Goal: Task Accomplishment & Management: Use online tool/utility

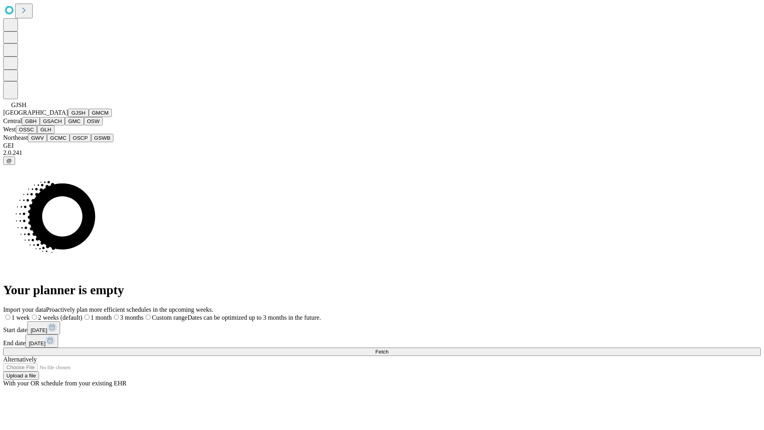
click at [68, 117] on button "GJSH" at bounding box center [78, 113] width 21 height 8
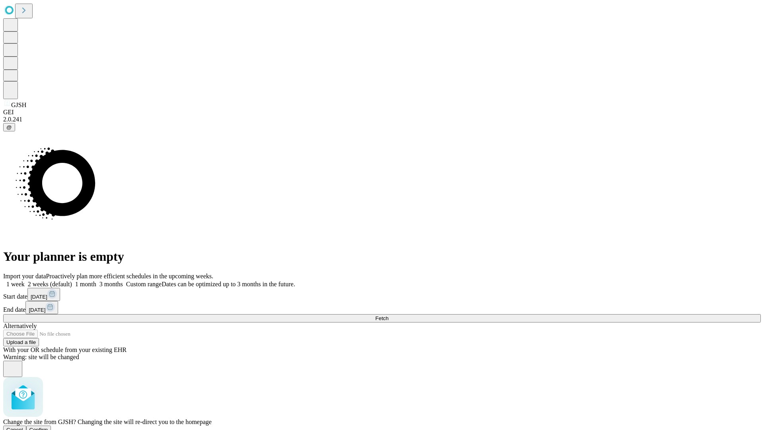
click at [48, 427] on span "Confirm" at bounding box center [38, 430] width 19 height 6
click at [72, 281] on label "2 weeks (default)" at bounding box center [48, 284] width 47 height 7
click at [388, 315] on span "Fetch" at bounding box center [381, 318] width 13 height 6
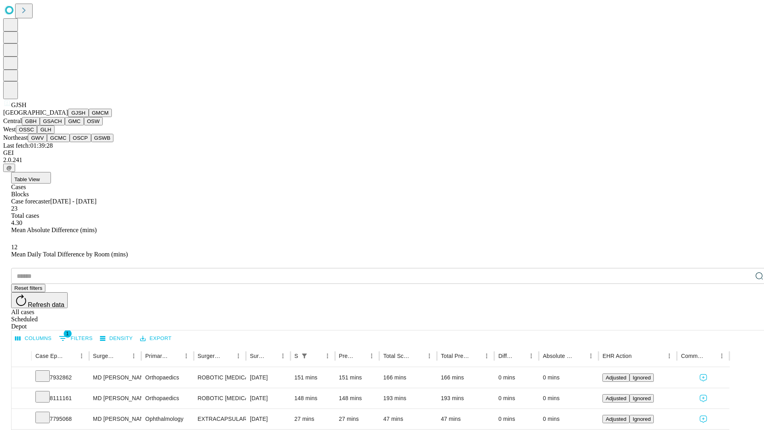
click at [89, 117] on button "GMCM" at bounding box center [100, 113] width 23 height 8
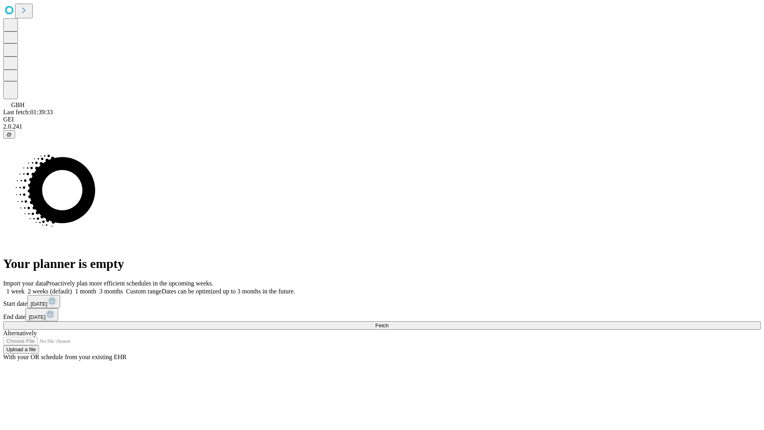
click at [72, 288] on label "2 weeks (default)" at bounding box center [48, 291] width 47 height 7
click at [388, 322] on span "Fetch" at bounding box center [381, 325] width 13 height 6
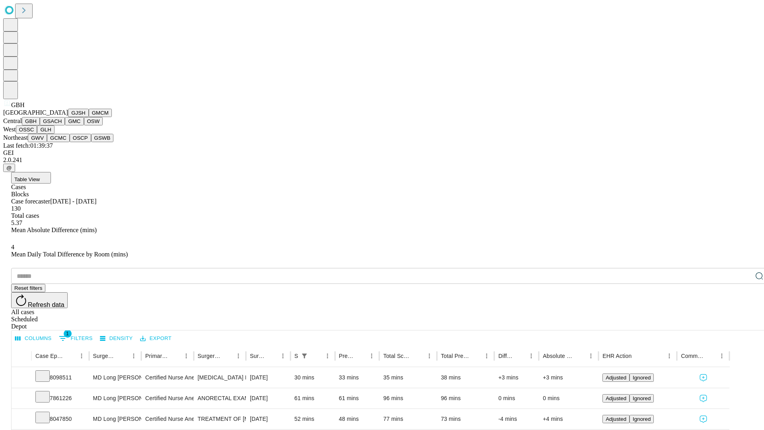
click at [62, 125] on button "GSACH" at bounding box center [52, 121] width 25 height 8
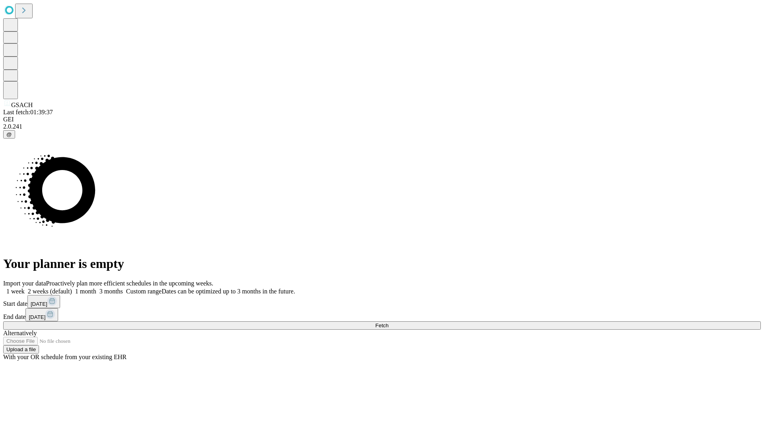
click at [72, 288] on label "2 weeks (default)" at bounding box center [48, 291] width 47 height 7
click at [388, 322] on span "Fetch" at bounding box center [381, 325] width 13 height 6
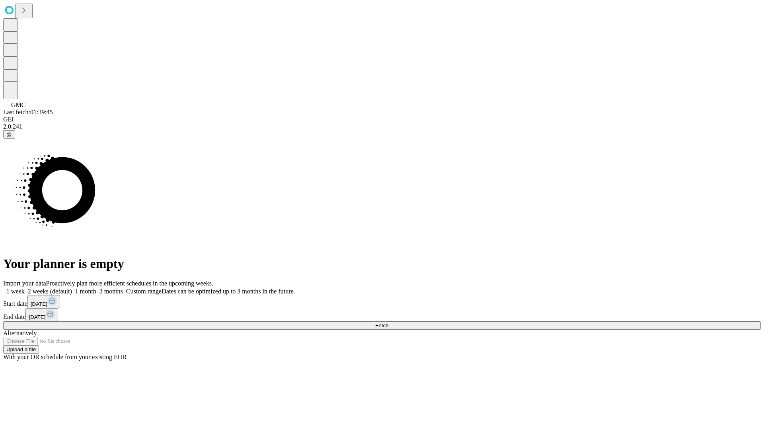
click at [72, 288] on label "2 weeks (default)" at bounding box center [48, 291] width 47 height 7
click at [388, 322] on span "Fetch" at bounding box center [381, 325] width 13 height 6
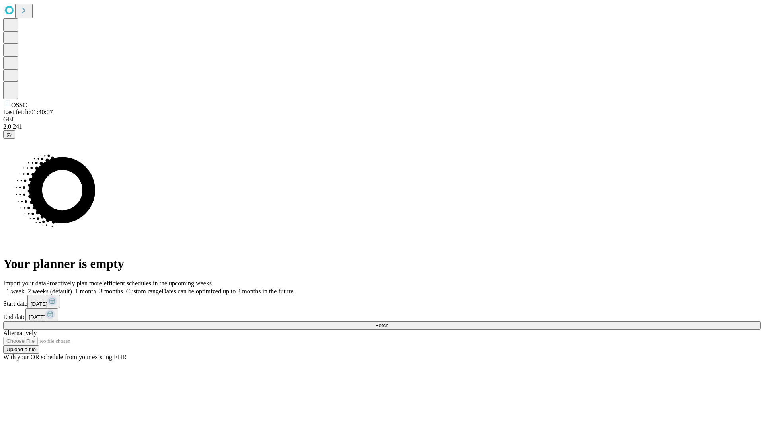
click at [72, 288] on label "2 weeks (default)" at bounding box center [48, 291] width 47 height 7
click at [388, 322] on span "Fetch" at bounding box center [381, 325] width 13 height 6
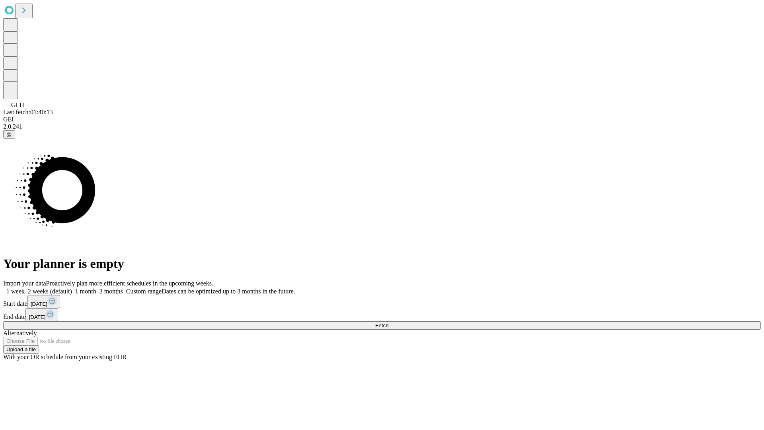
click at [72, 288] on label "2 weeks (default)" at bounding box center [48, 291] width 47 height 7
click at [388, 322] on span "Fetch" at bounding box center [381, 325] width 13 height 6
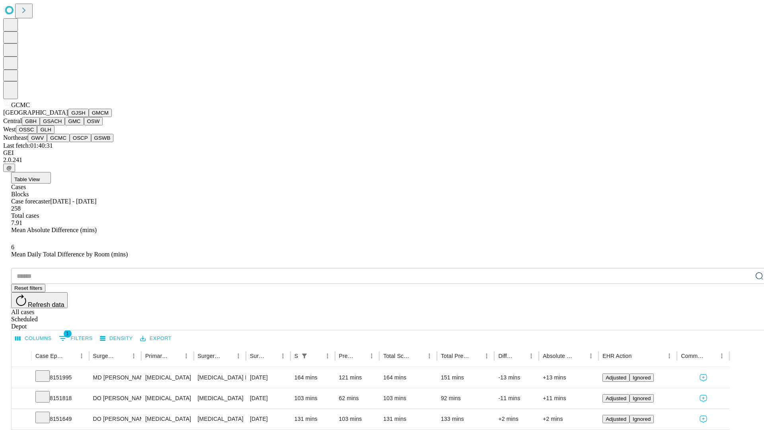
click at [70, 142] on button "OSCP" at bounding box center [80, 138] width 21 height 8
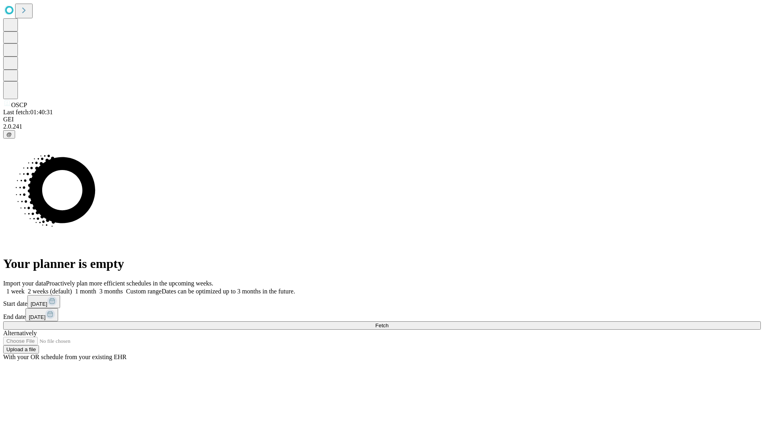
click at [72, 288] on label "2 weeks (default)" at bounding box center [48, 291] width 47 height 7
click at [388, 322] on span "Fetch" at bounding box center [381, 325] width 13 height 6
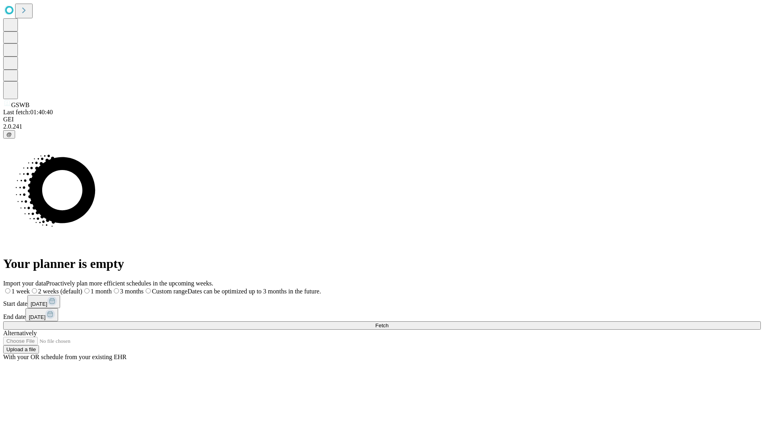
click at [82, 288] on label "2 weeks (default)" at bounding box center [56, 291] width 53 height 7
click at [388, 322] on span "Fetch" at bounding box center [381, 325] width 13 height 6
